Goal: Use online tool/utility: Utilize a website feature to perform a specific function

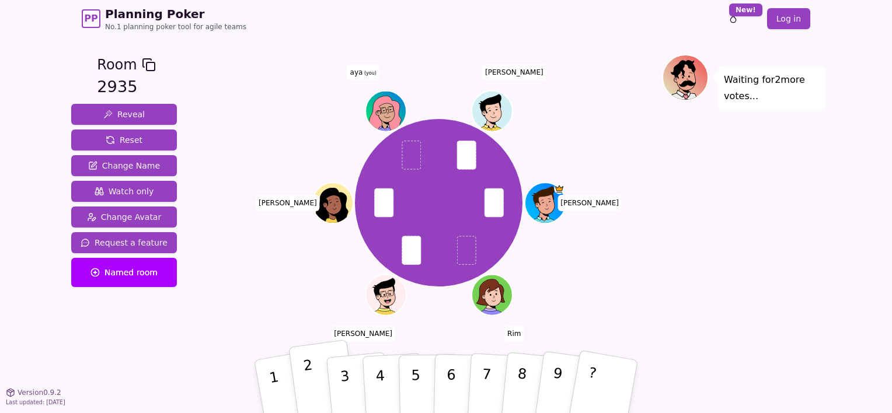
click at [320, 384] on button "2" at bounding box center [322, 387] width 69 height 95
click at [337, 384] on div "1 2 3 4 5 6 7 8 9 ?" at bounding box center [446, 386] width 350 height 41
click at [579, 151] on div "Arthur Rim Majdi Marie Paule aya (you) abdelaziz" at bounding box center [438, 202] width 446 height 255
click at [312, 385] on p "2" at bounding box center [311, 389] width 18 height 64
click at [312, 378] on p "2" at bounding box center [311, 389] width 18 height 64
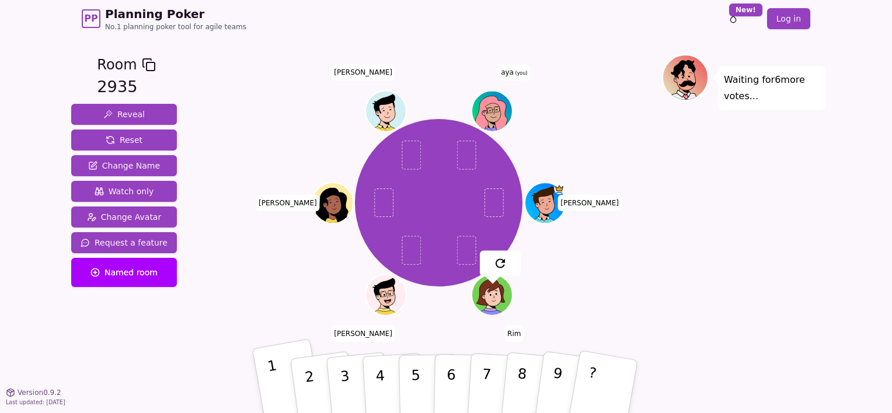
click at [278, 380] on button "1" at bounding box center [288, 386] width 73 height 96
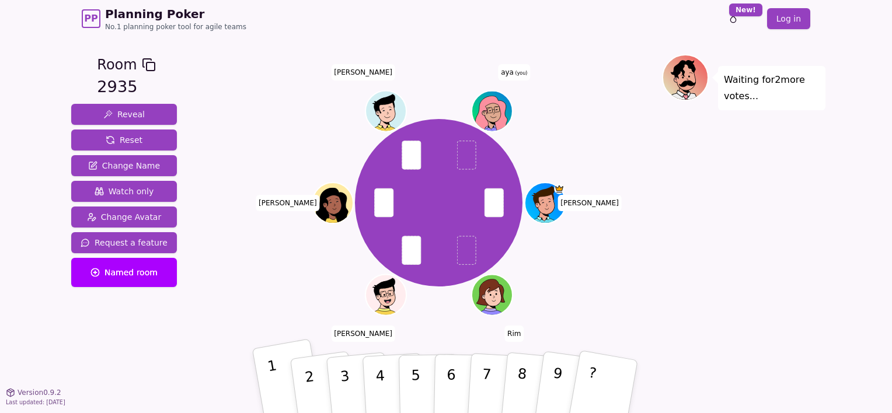
drag, startPoint x: 301, startPoint y: 383, endPoint x: 281, endPoint y: 386, distance: 20.7
click at [282, 386] on div "1 2 3 4 5 6 7 8 9 ?" at bounding box center [446, 386] width 350 height 41
click at [286, 384] on button "1" at bounding box center [288, 386] width 73 height 96
drag, startPoint x: 311, startPoint y: 378, endPoint x: 323, endPoint y: 374, distance: 12.9
click at [312, 378] on p "2" at bounding box center [311, 389] width 18 height 64
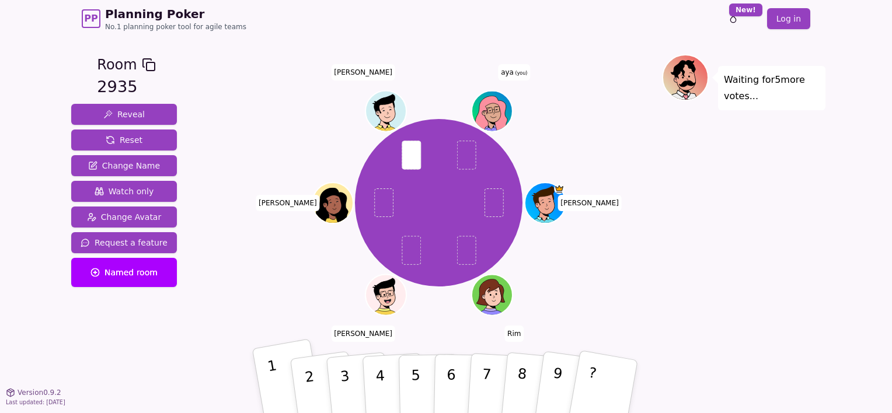
click at [262, 386] on button "1" at bounding box center [288, 386] width 73 height 96
drag, startPoint x: 280, startPoint y: 385, endPoint x: 288, endPoint y: 376, distance: 12.0
click at [280, 385] on button "1" at bounding box center [288, 386] width 73 height 96
